Goal: Information Seeking & Learning: Learn about a topic

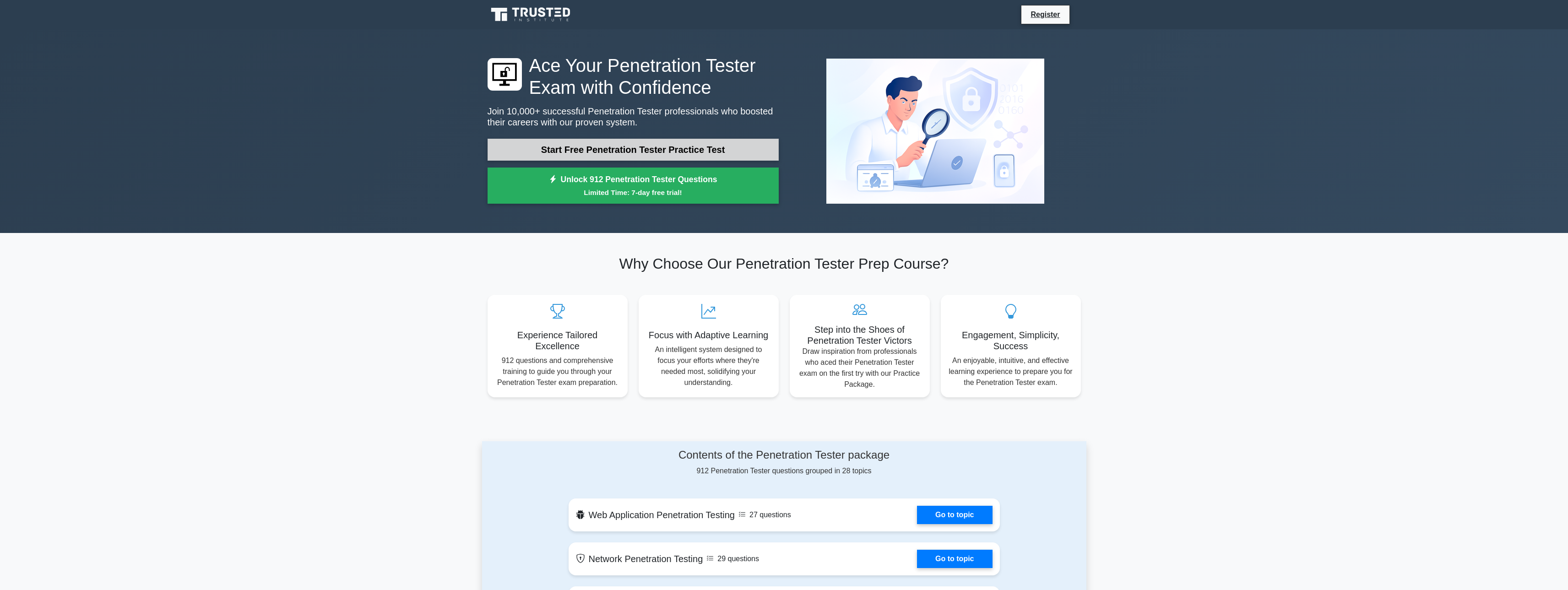
click at [620, 147] on link "Start Free Penetration Tester Practice Test" at bounding box center [632, 150] width 291 height 22
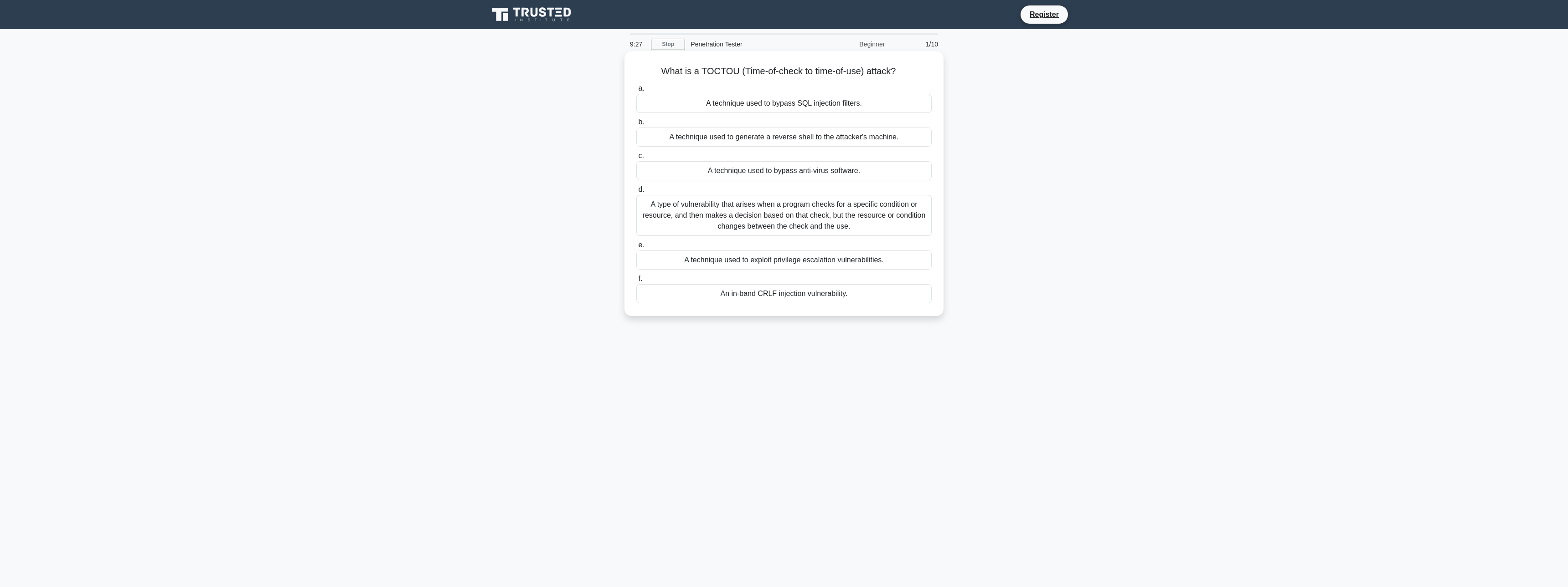
click at [764, 213] on div "A type of vulnerability that arises when a program checks for a specific condit…" at bounding box center [784, 215] width 296 height 41
click at [636, 193] on input "d. A type of vulnerability that arises when a program checks for a specific con…" at bounding box center [636, 190] width 0 height 6
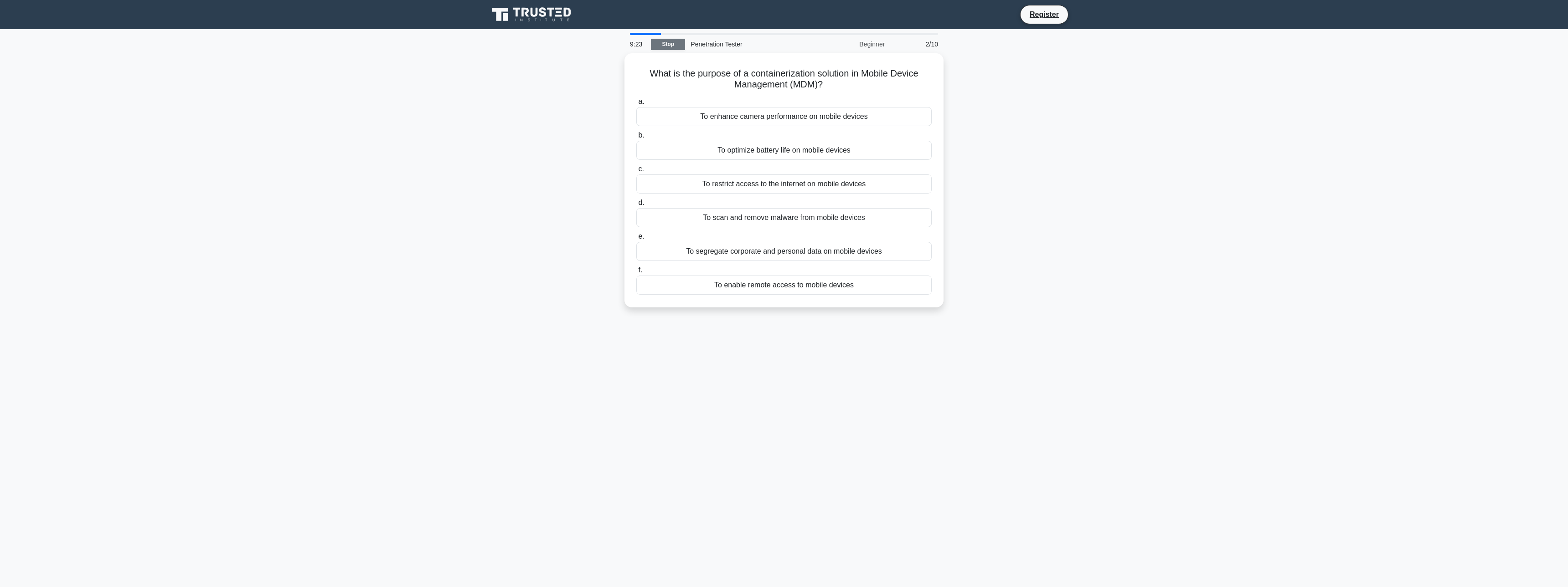
click at [674, 41] on link "Stop" at bounding box center [668, 44] width 34 height 11
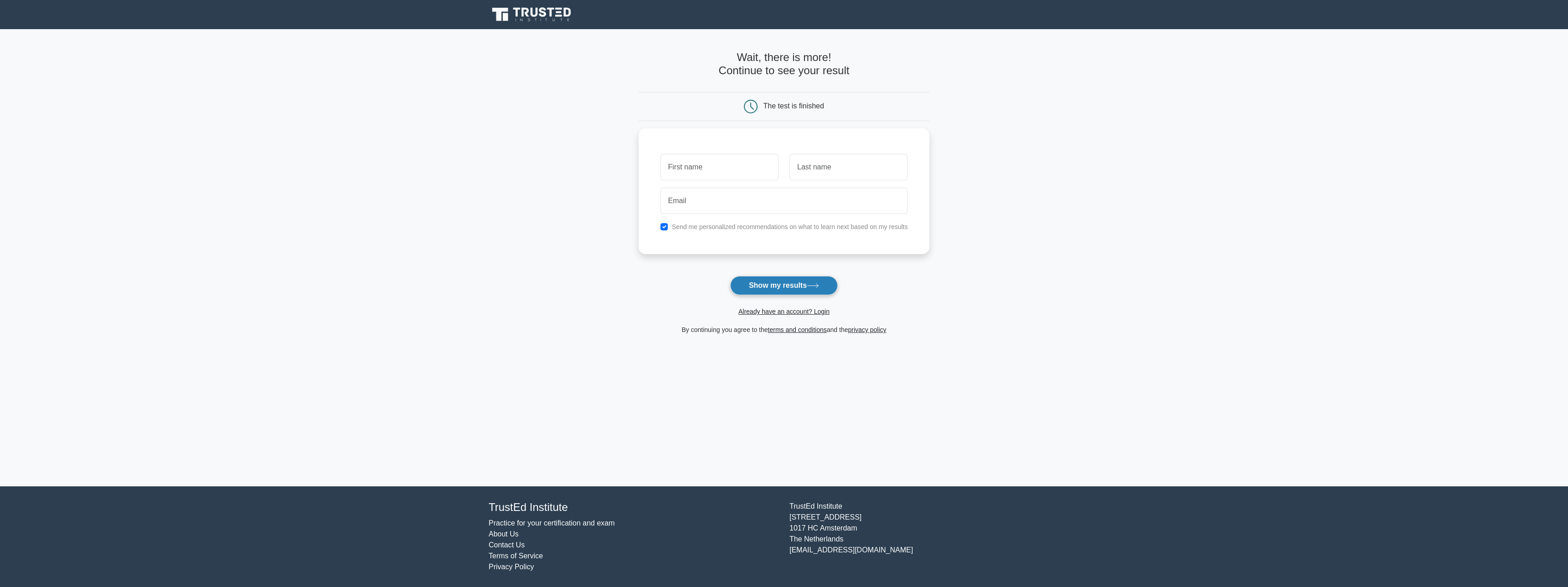
click at [759, 281] on button "Show my results" at bounding box center [784, 285] width 108 height 19
